Goal: Use online tool/utility: Utilize a website feature to perform a specific function

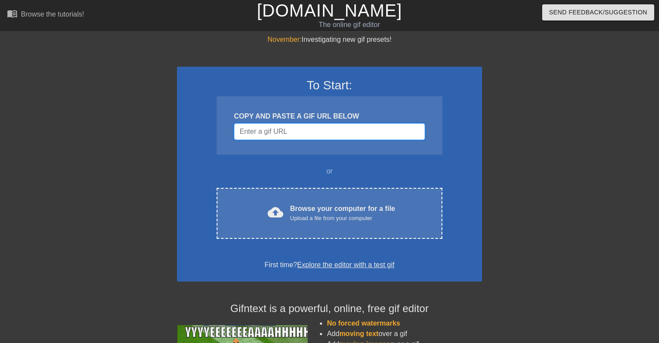
click at [339, 126] on input "Username" at bounding box center [329, 131] width 191 height 17
paste input "[URL][DOMAIN_NAME][DOMAIN_NAME]"
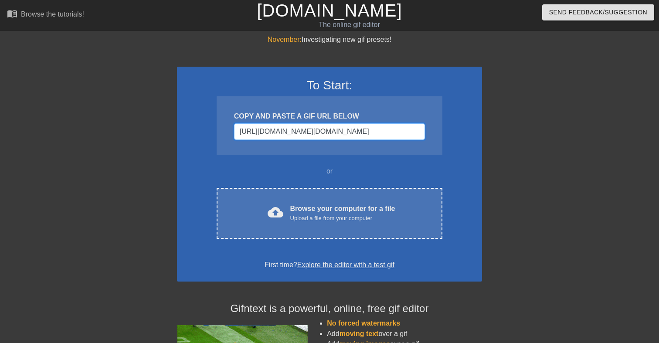
scroll to position [0, 364]
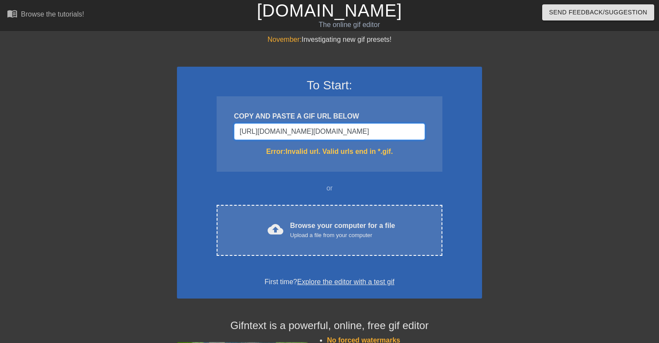
type input "[URL][DOMAIN_NAME][DOMAIN_NAME][DOMAIN_NAME]"
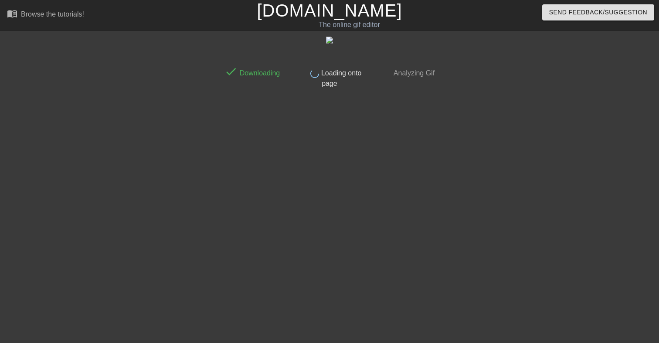
click at [418, 182] on div "done Downloading done Loading onto page done Analyzing Gif" at bounding box center [329, 165] width 219 height 262
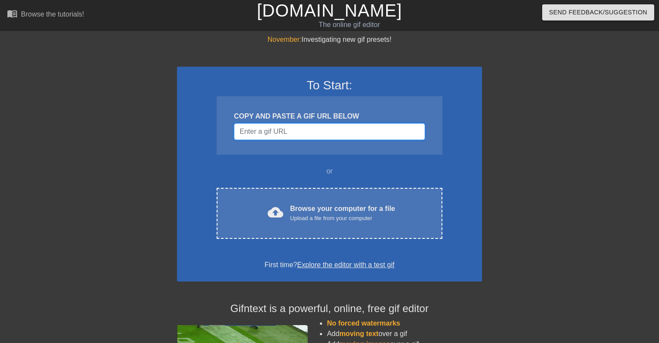
click at [269, 136] on input "Username" at bounding box center [329, 131] width 191 height 17
paste input "[URL][DOMAIN_NAME][DOMAIN_NAME]"
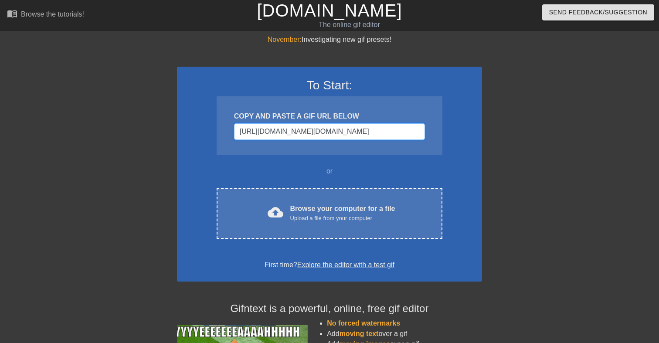
scroll to position [0, 364]
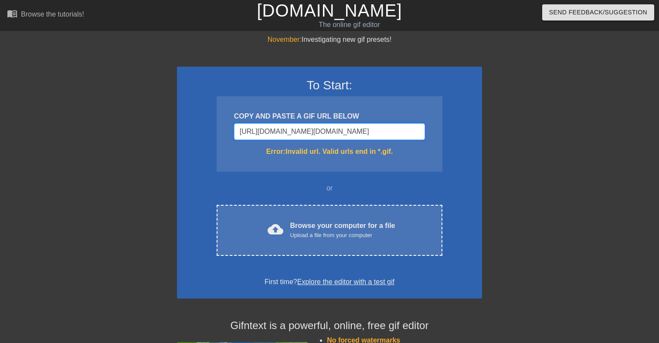
type input "[URL][DOMAIN_NAME][DOMAIN_NAME][DOMAIN_NAME]"
